Goal: Transaction & Acquisition: Purchase product/service

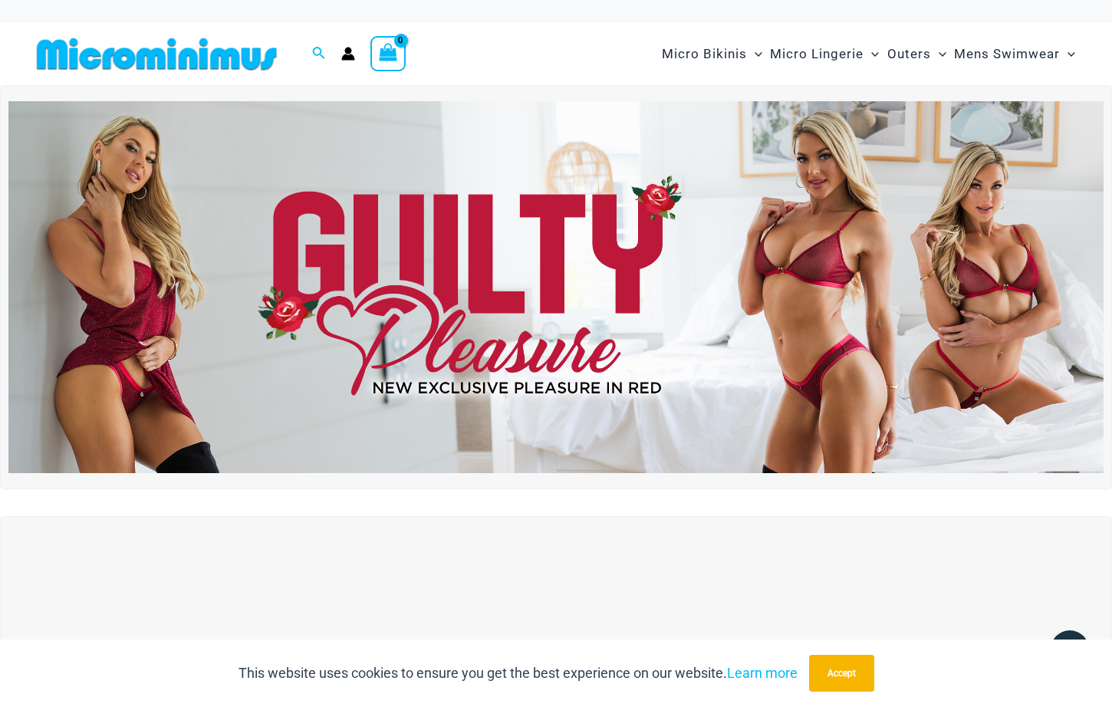
scroll to position [150, 0]
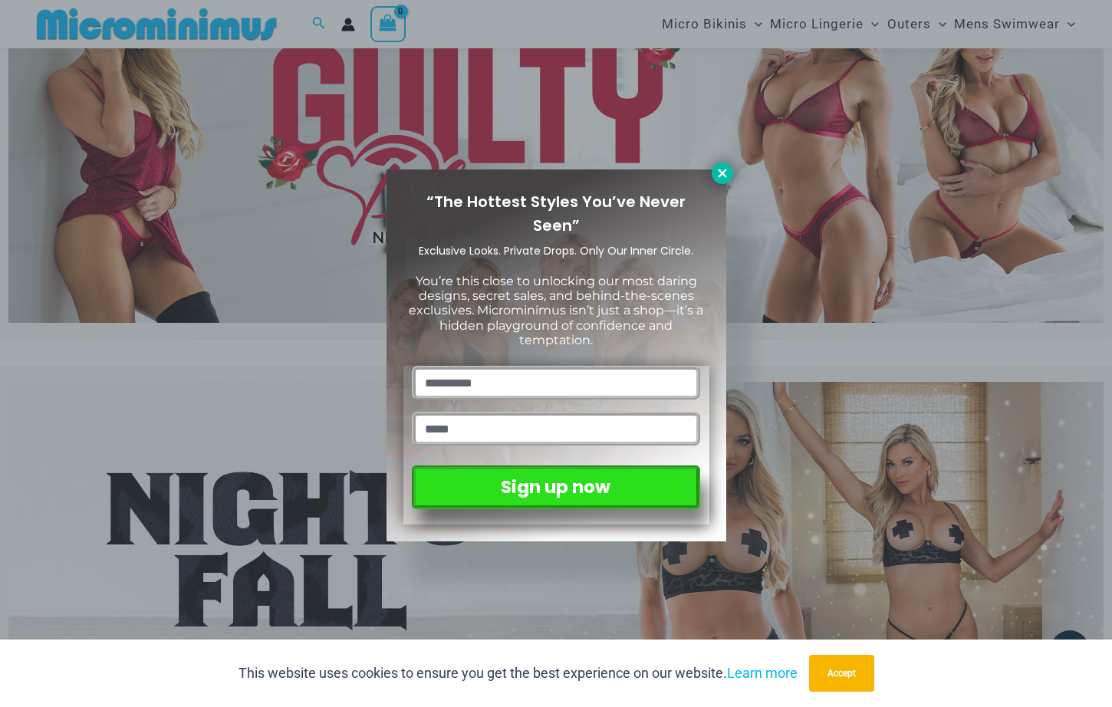
click at [727, 173] on icon at bounding box center [723, 173] width 14 height 14
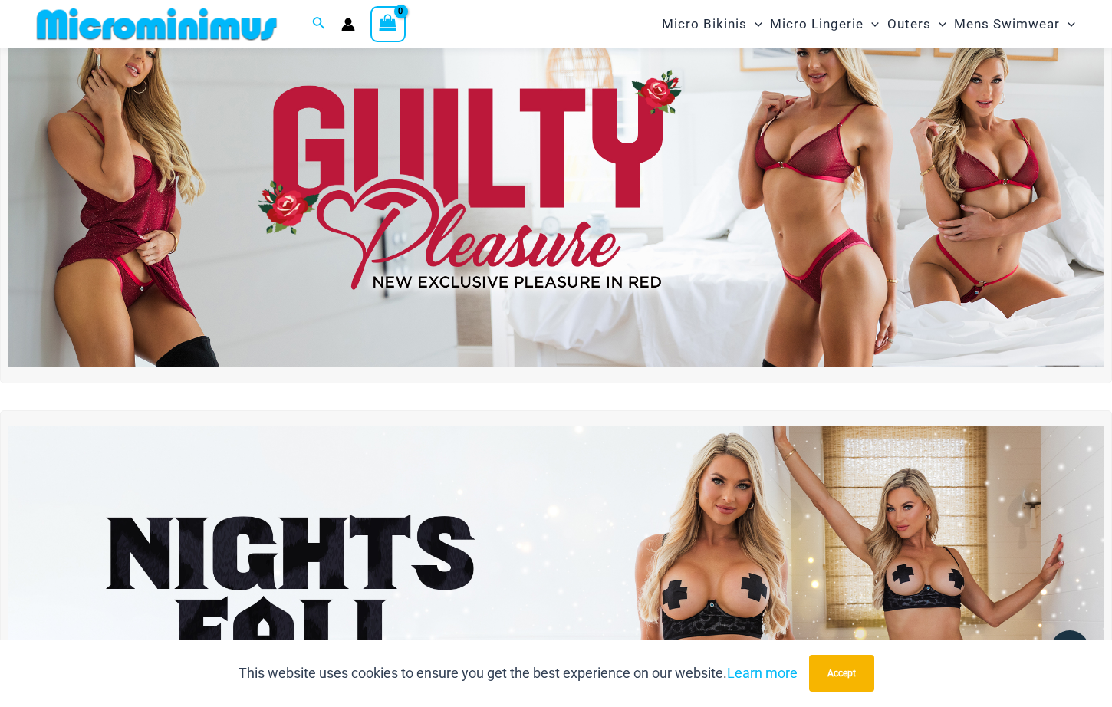
scroll to position [91, 0]
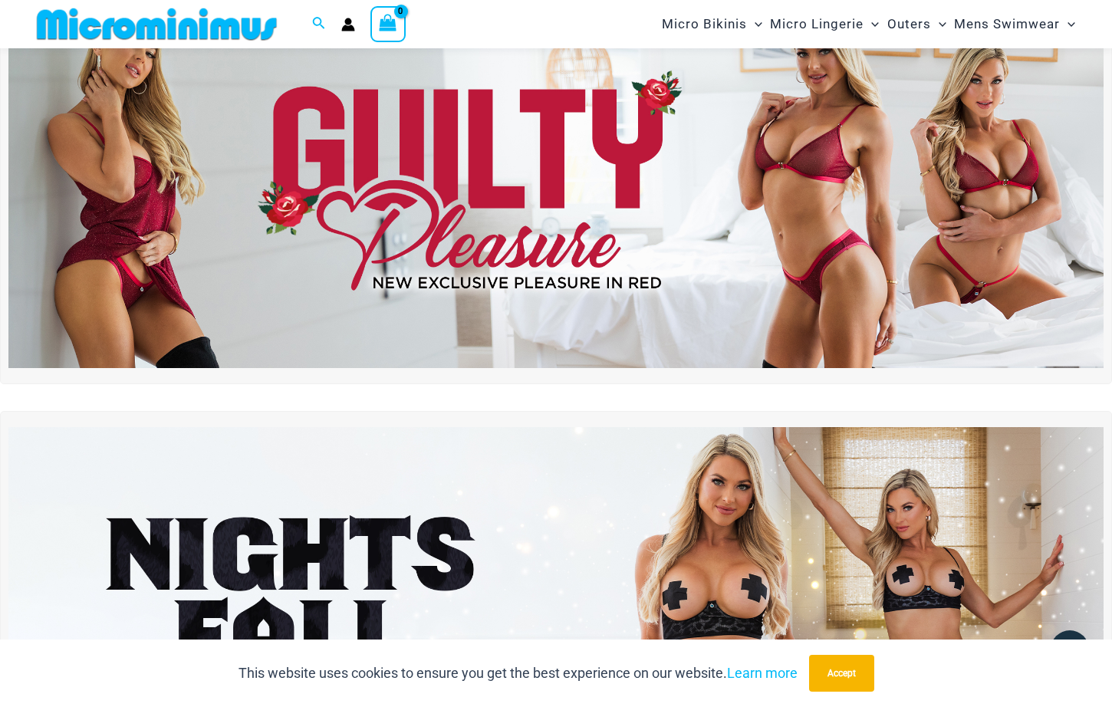
click at [770, 150] on img at bounding box center [556, 182] width 1096 height 372
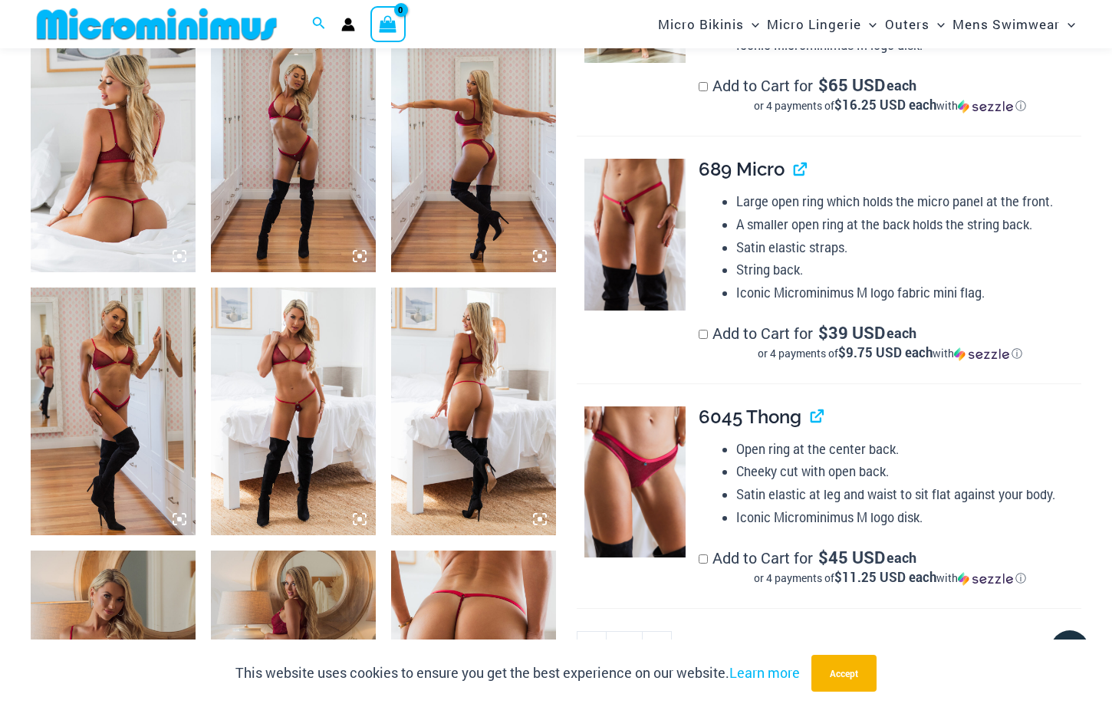
scroll to position [920, 0]
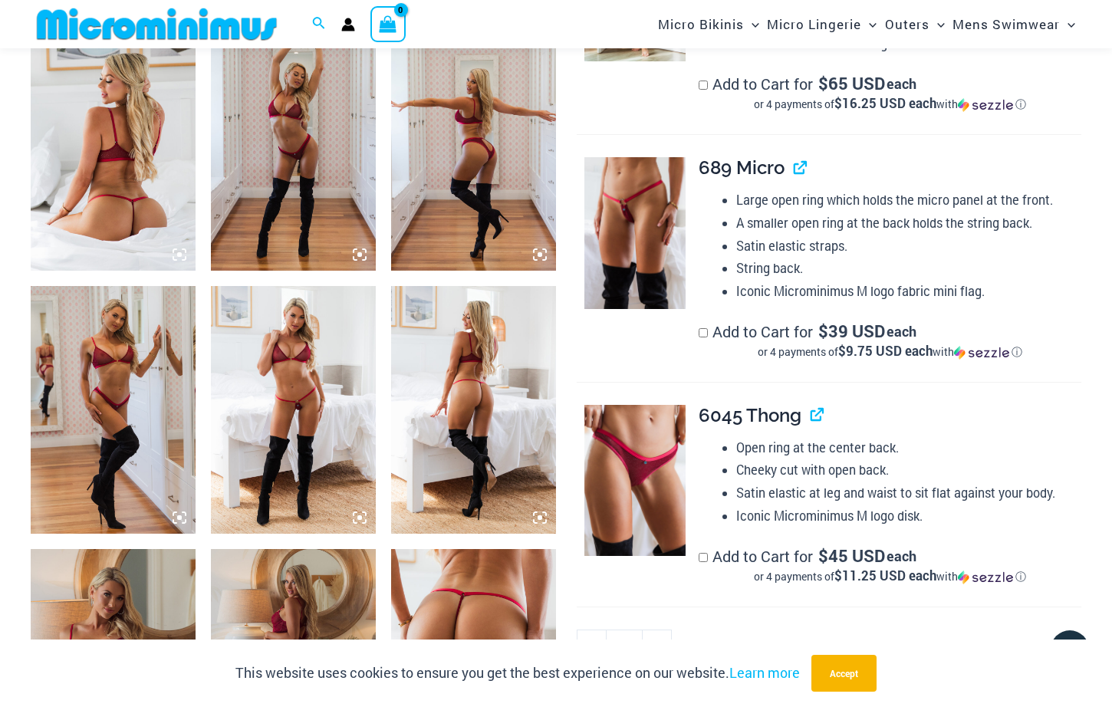
click at [477, 154] on img at bounding box center [473, 147] width 165 height 247
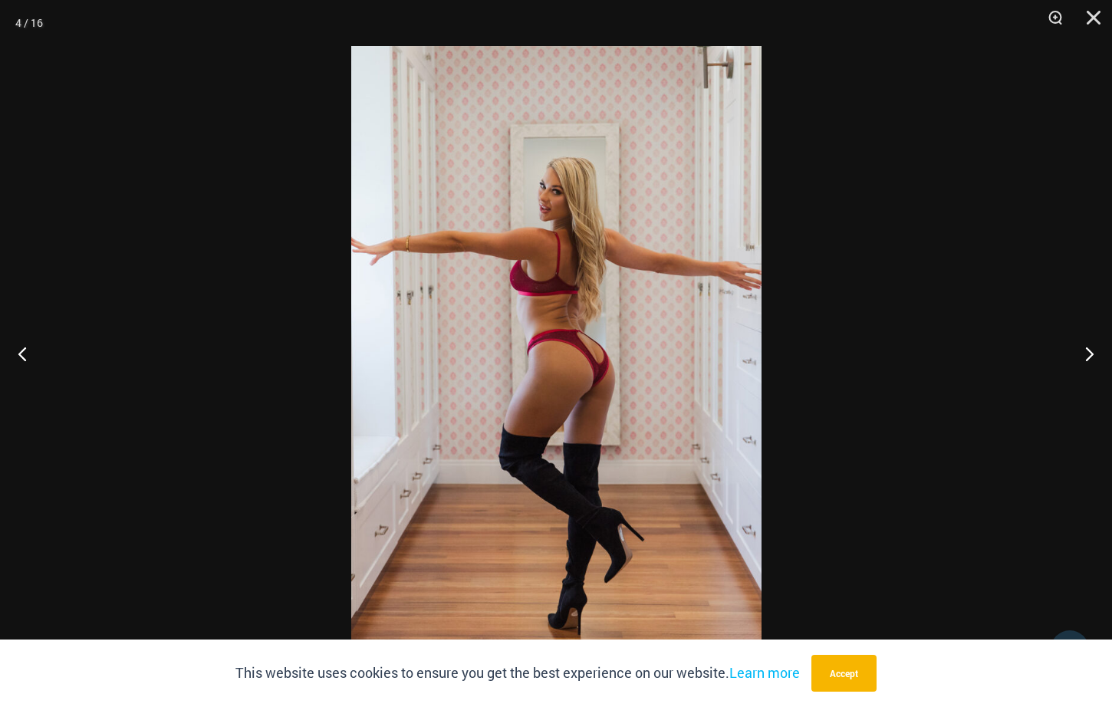
click at [543, 343] on img at bounding box center [556, 353] width 410 height 615
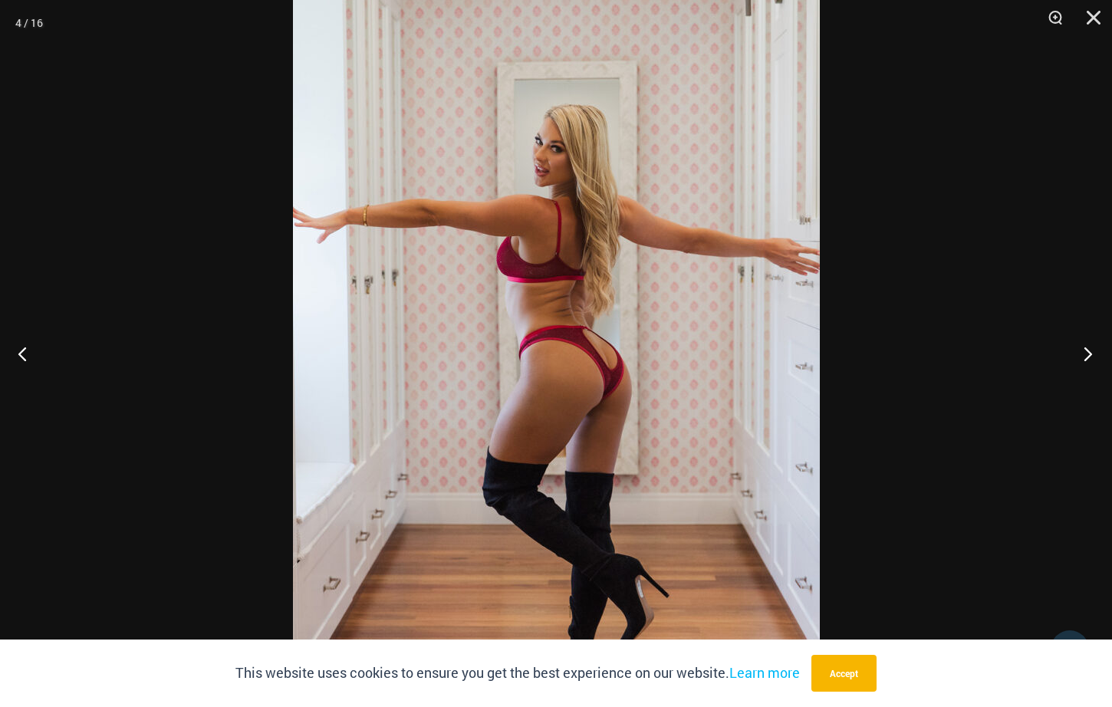
click at [1084, 354] on button "Next" at bounding box center [1084, 353] width 58 height 77
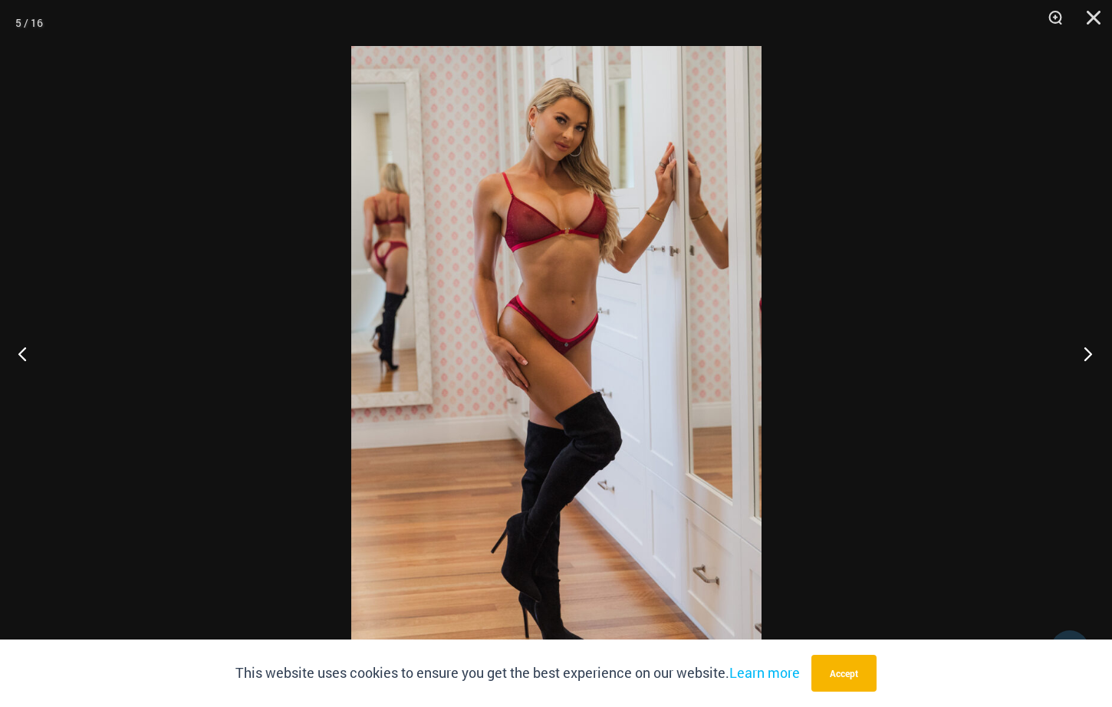
click at [1084, 354] on button "Next" at bounding box center [1084, 353] width 58 height 77
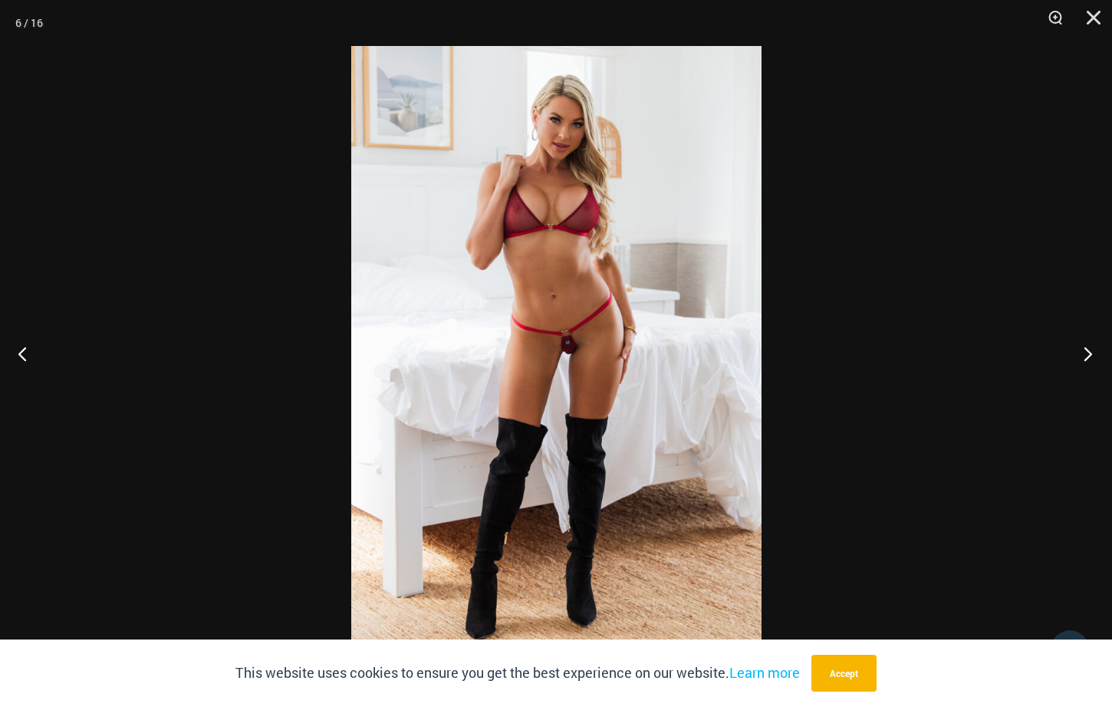
click at [1084, 354] on button "Next" at bounding box center [1084, 353] width 58 height 77
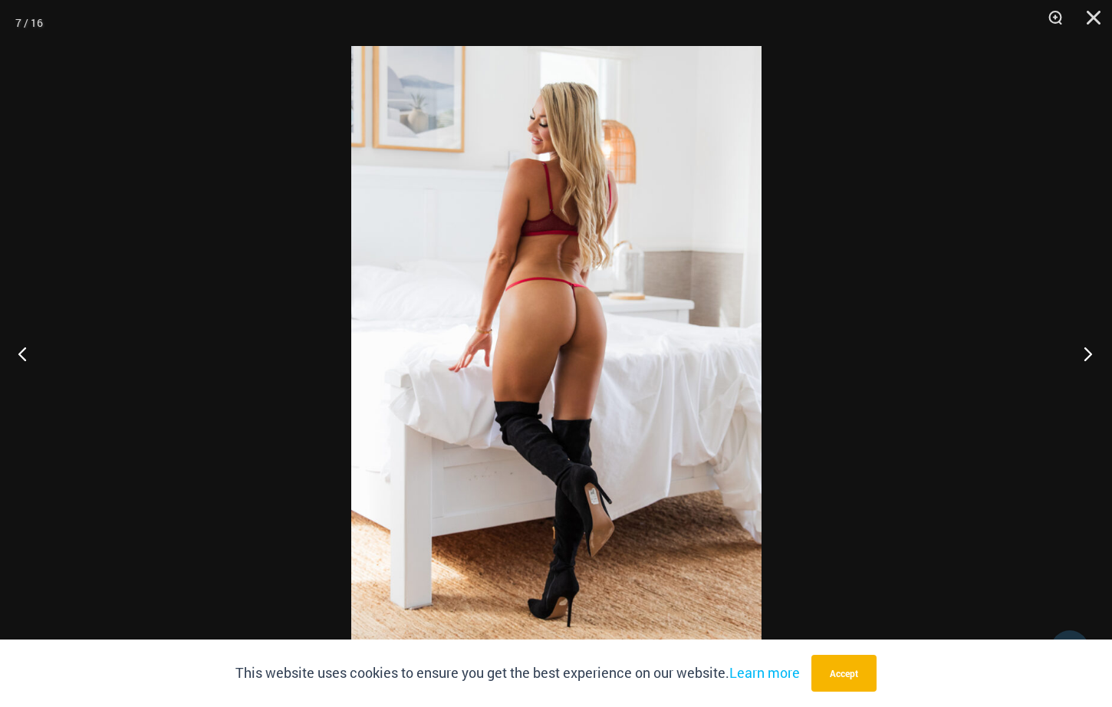
click at [1084, 354] on button "Next" at bounding box center [1084, 353] width 58 height 77
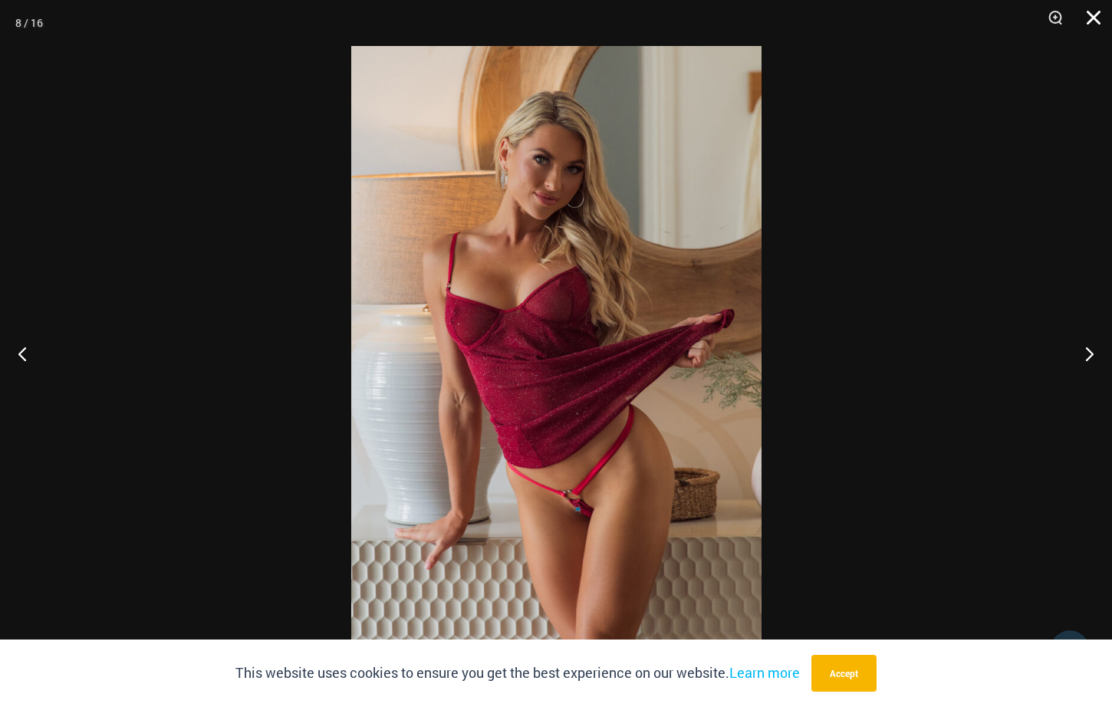
click at [1092, 18] on button "Close" at bounding box center [1088, 23] width 38 height 46
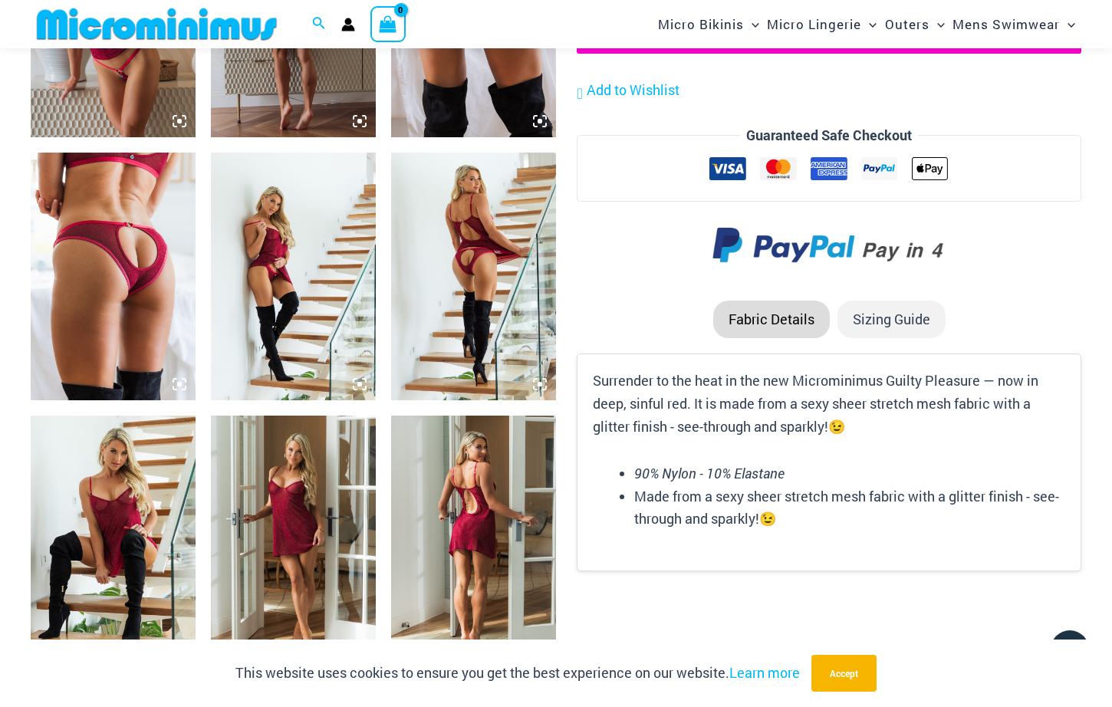
scroll to position [1580, 0]
